Goal: Register for event/course

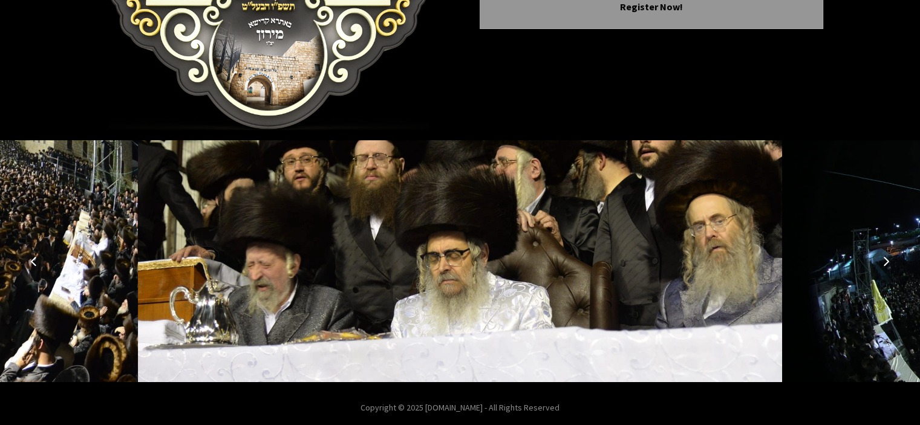
scroll to position [250, 0]
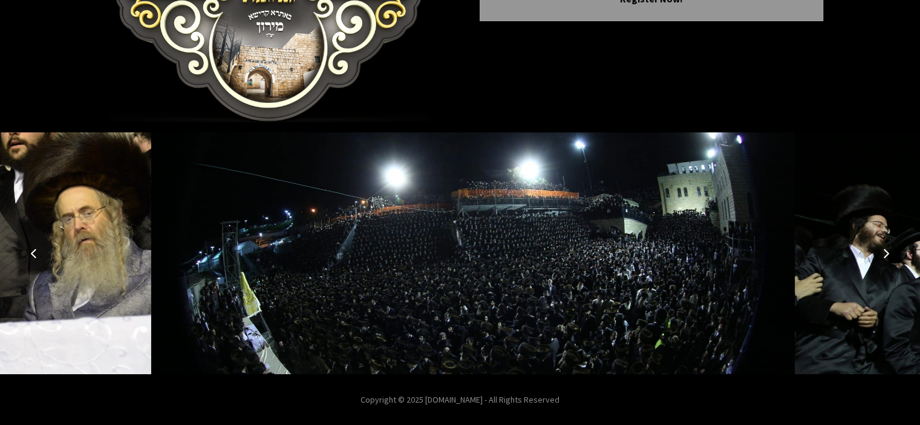
click at [886, 251] on icon "Next image" at bounding box center [886, 254] width 10 height 10
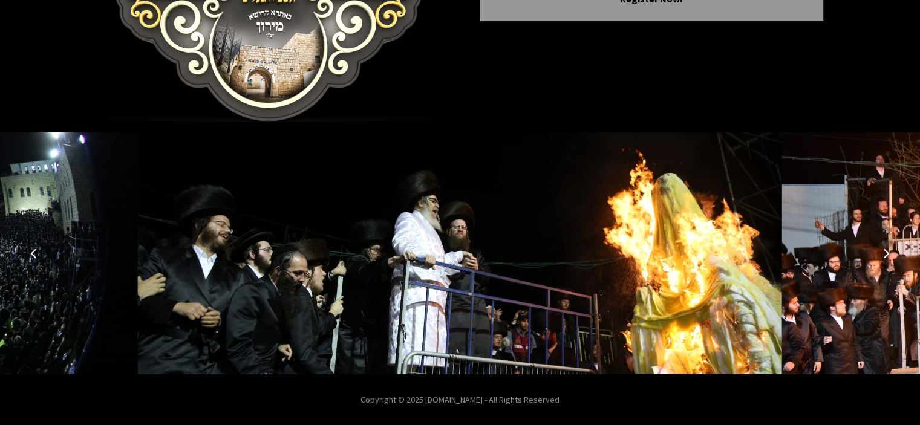
click at [886, 251] on icon "Next image" at bounding box center [886, 254] width 10 height 10
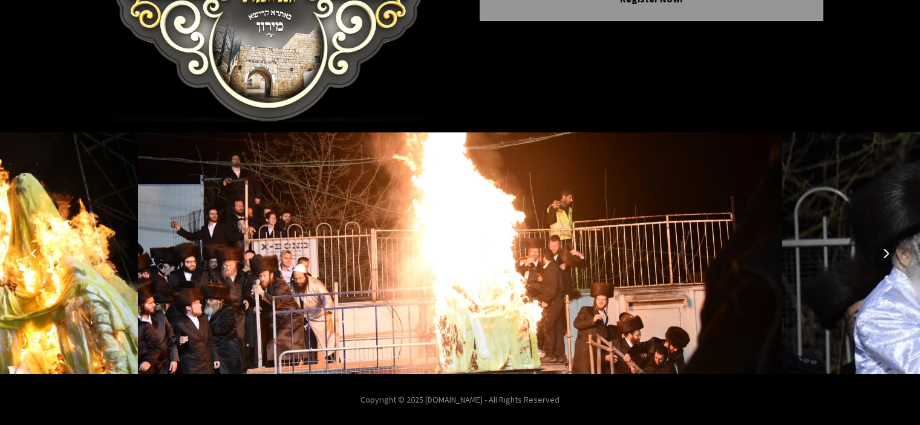
click at [886, 251] on icon "Next image" at bounding box center [886, 254] width 10 height 10
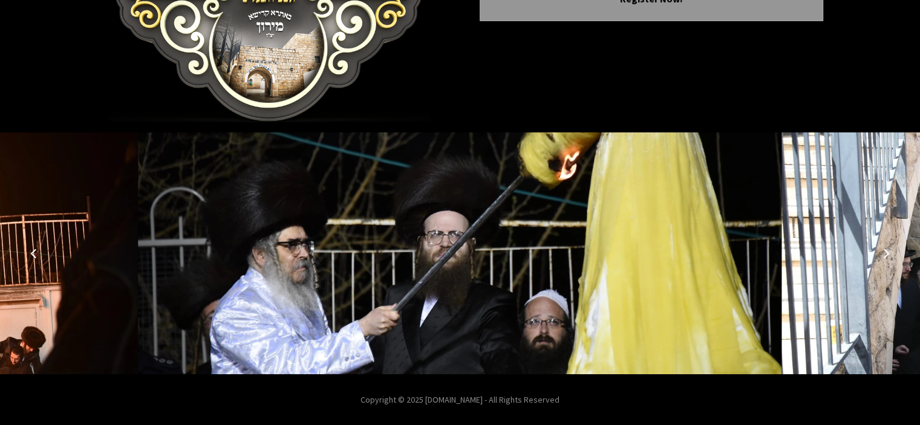
click at [886, 251] on icon "Next image" at bounding box center [886, 254] width 10 height 10
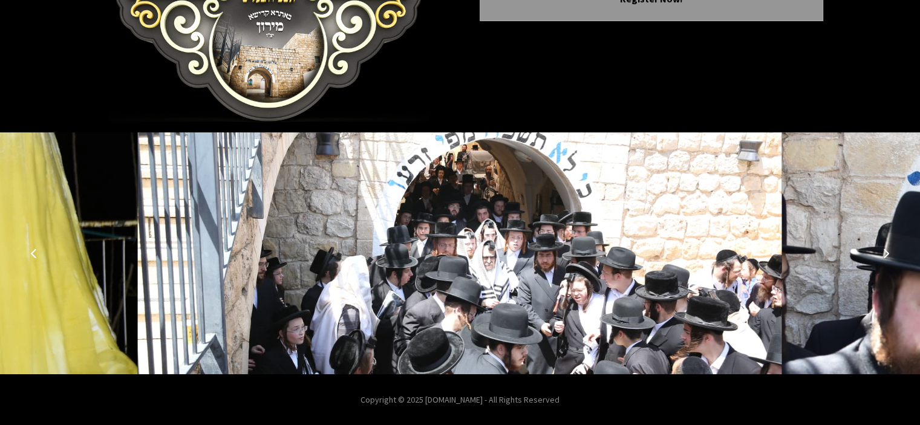
click at [886, 251] on icon "Next image" at bounding box center [886, 254] width 10 height 10
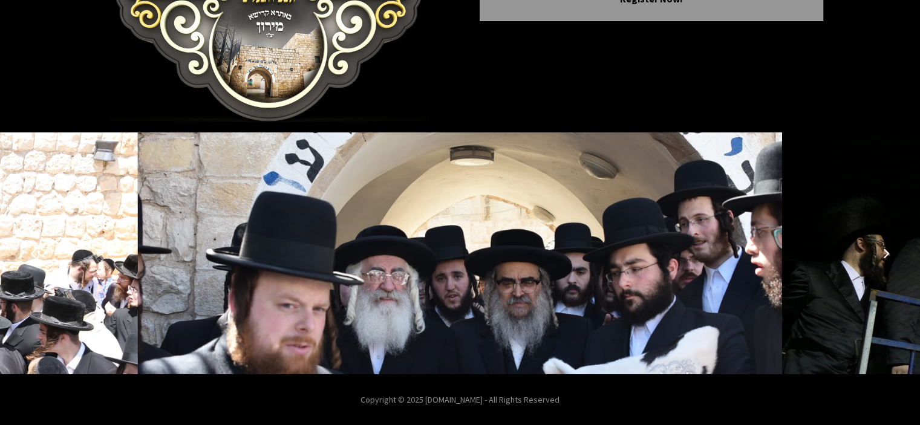
click at [886, 251] on icon "Next image" at bounding box center [886, 254] width 10 height 10
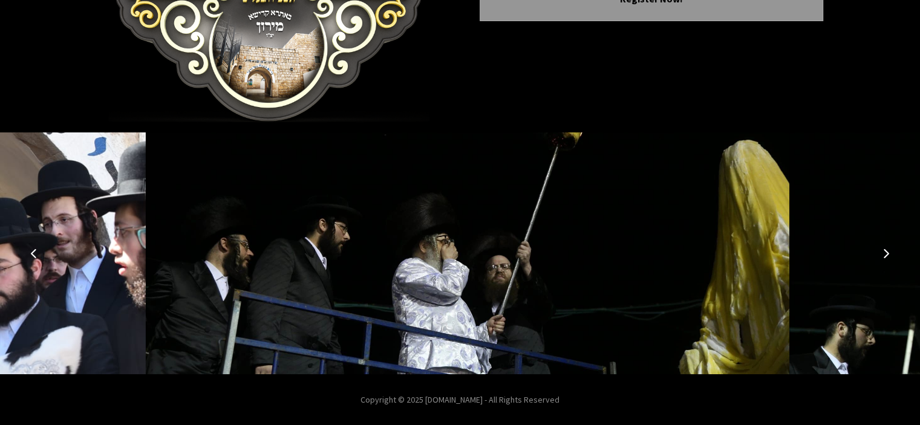
click at [886, 251] on icon "Next image" at bounding box center [886, 254] width 10 height 10
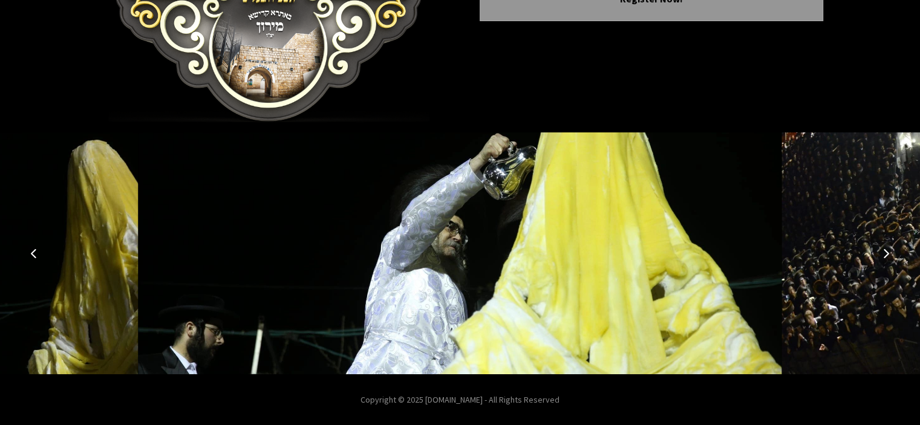
click at [886, 251] on icon "Next image" at bounding box center [886, 254] width 10 height 10
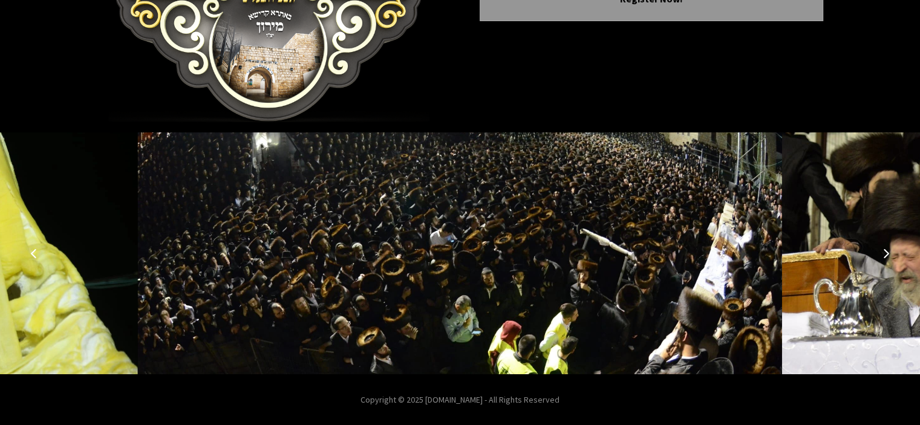
click at [886, 251] on icon "Next image" at bounding box center [886, 254] width 10 height 10
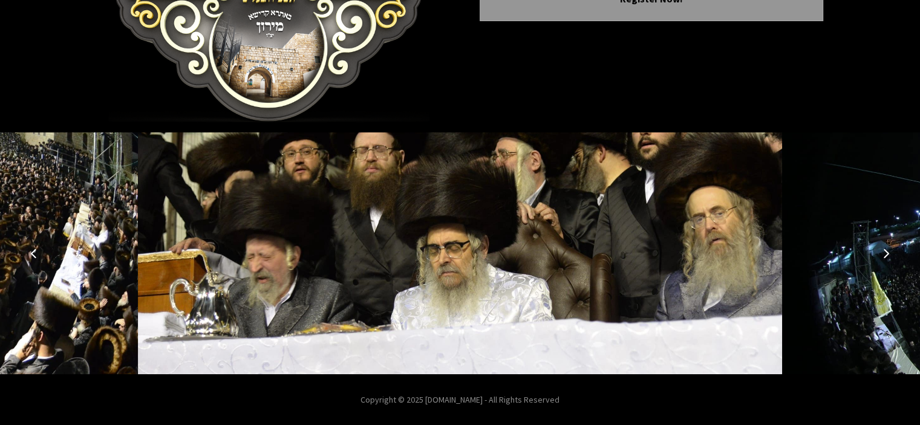
click at [886, 251] on icon "Next image" at bounding box center [886, 254] width 10 height 10
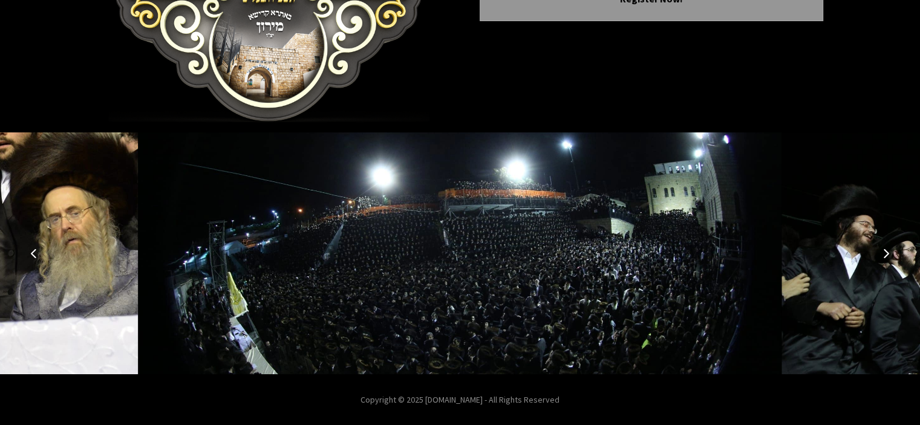
click at [886, 251] on icon "Next image" at bounding box center [886, 254] width 10 height 10
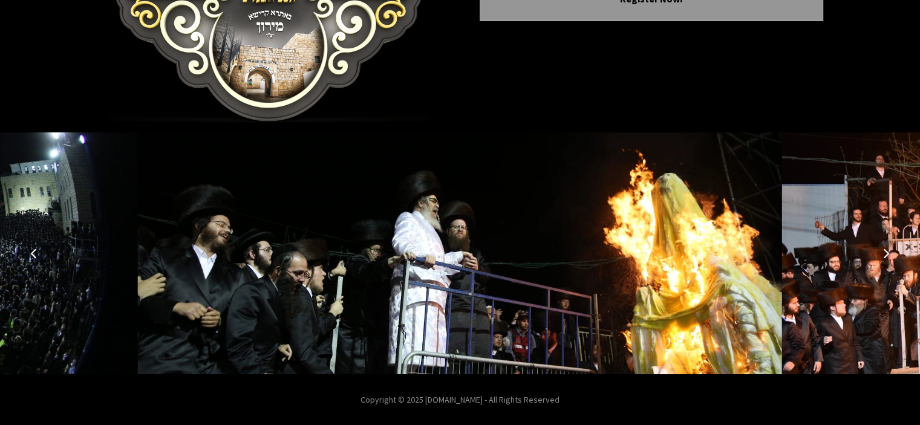
scroll to position [0, 0]
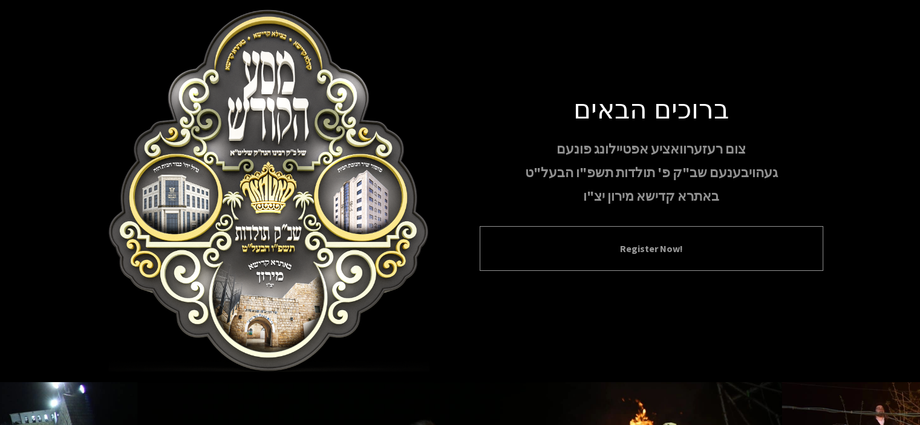
click at [642, 256] on div "Register Now!" at bounding box center [652, 248] width 344 height 45
click at [649, 256] on button "Register Now!" at bounding box center [651, 248] width 313 height 15
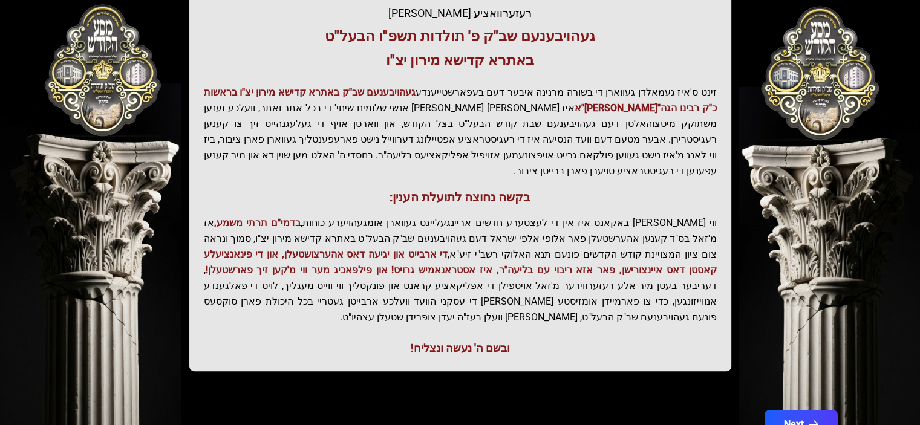
scroll to position [275, 0]
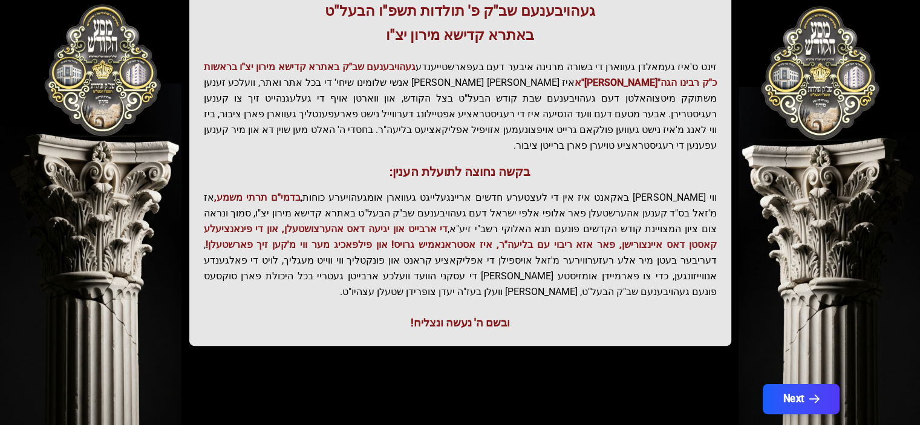
click at [793, 384] on button "Next" at bounding box center [800, 399] width 77 height 30
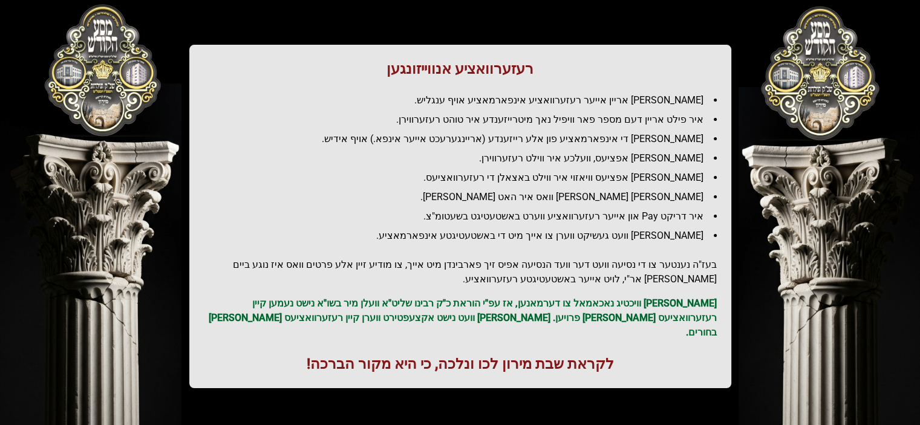
scroll to position [121, 0]
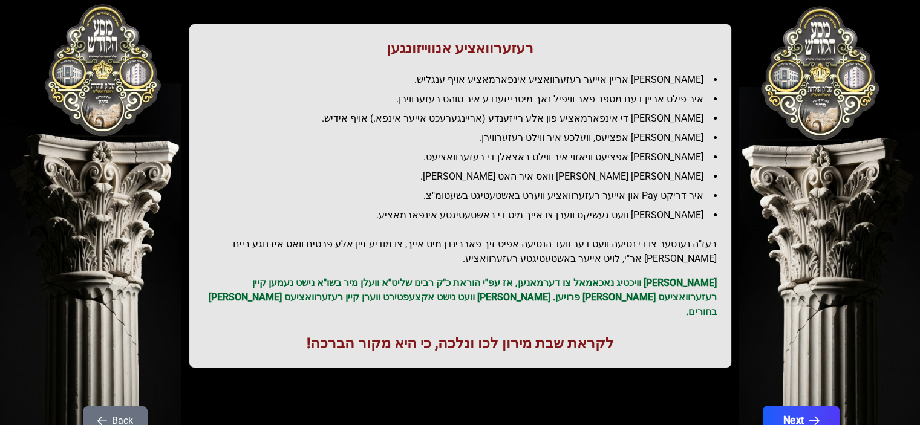
click at [768, 414] on button "Next" at bounding box center [800, 421] width 77 height 30
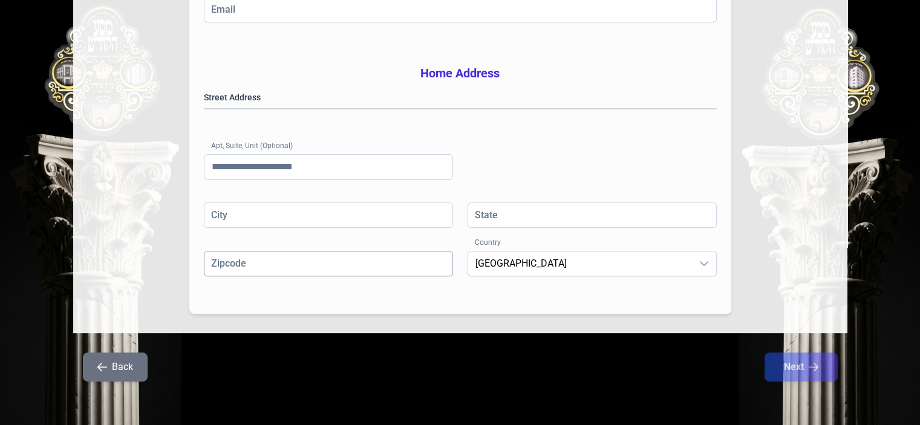
scroll to position [323, 0]
